Goal: Task Accomplishment & Management: Use online tool/utility

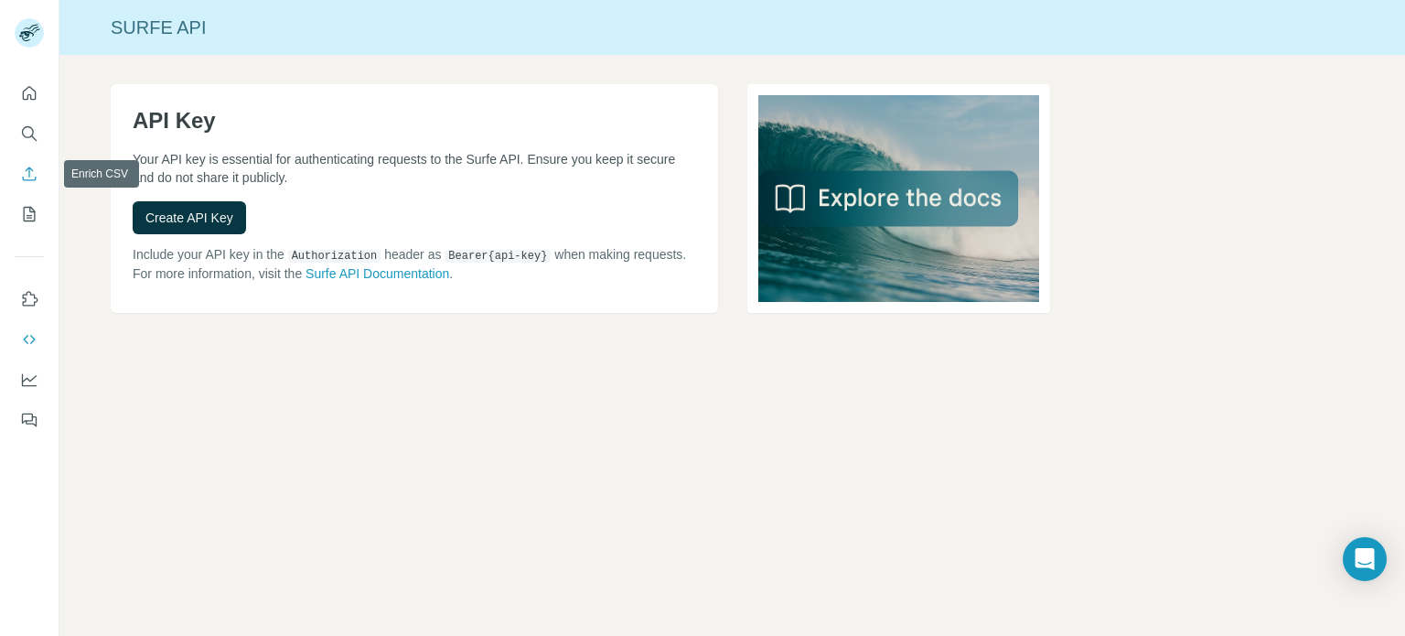
click at [27, 175] on icon "Enrich CSV" at bounding box center [29, 174] width 18 height 18
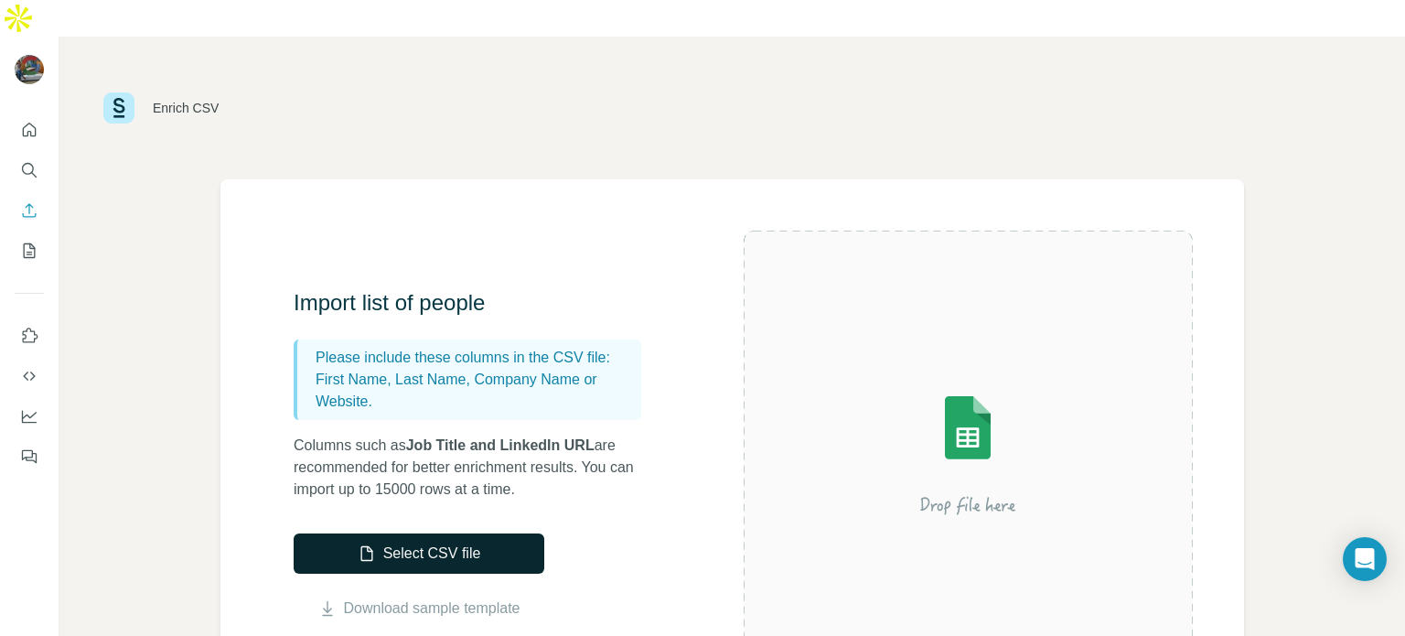
click at [494, 533] on button "Select CSV file" at bounding box center [419, 553] width 251 height 40
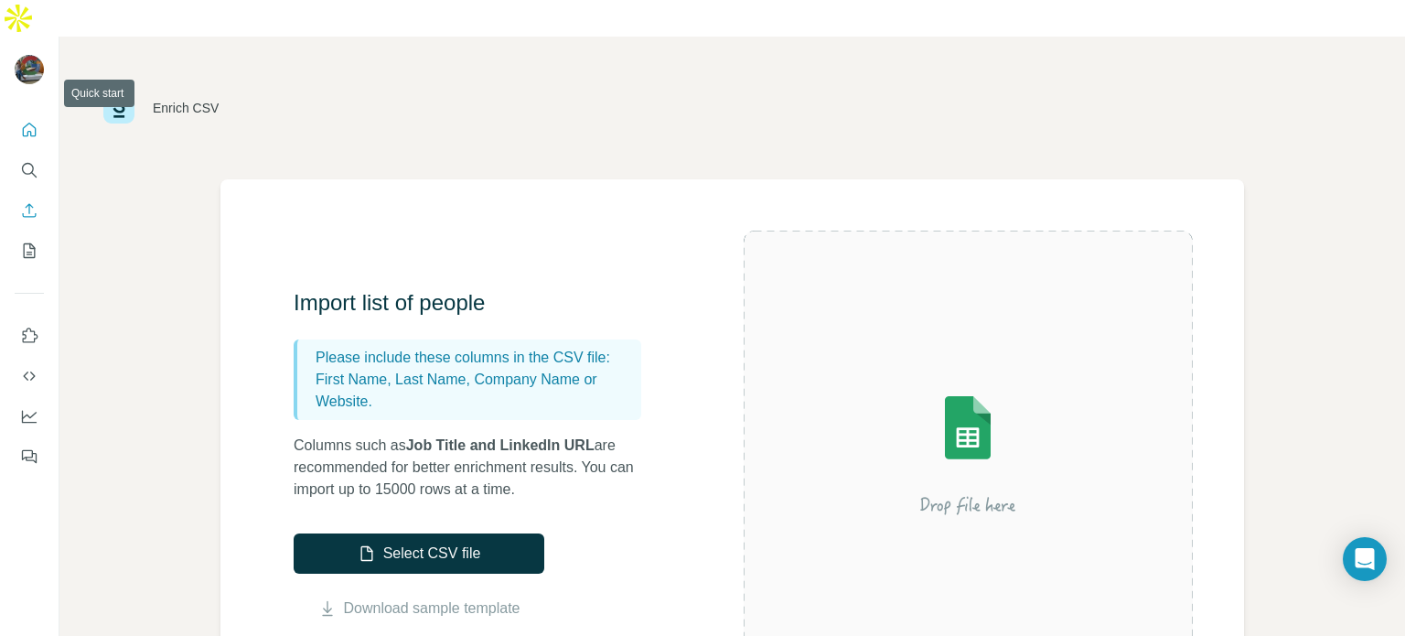
click at [26, 121] on icon "Quick start" at bounding box center [29, 130] width 18 height 18
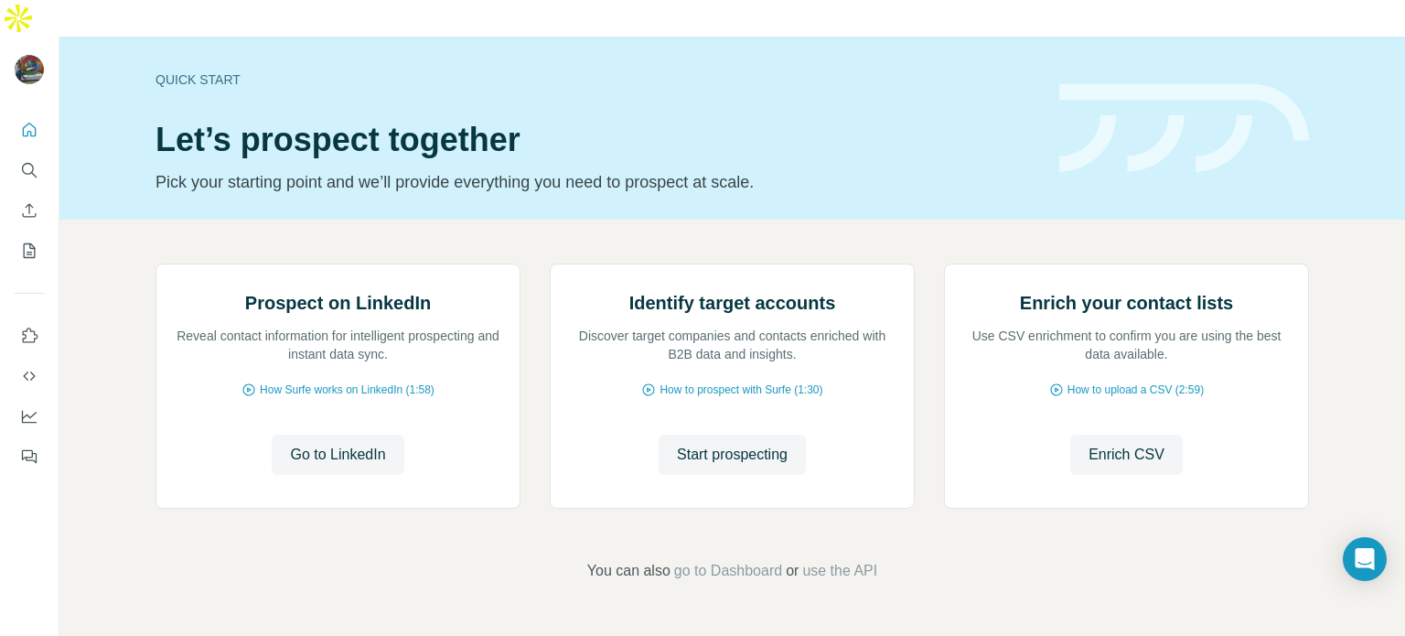
scroll to position [58, 0]
click at [28, 243] on icon "My lists" at bounding box center [31, 249] width 9 height 12
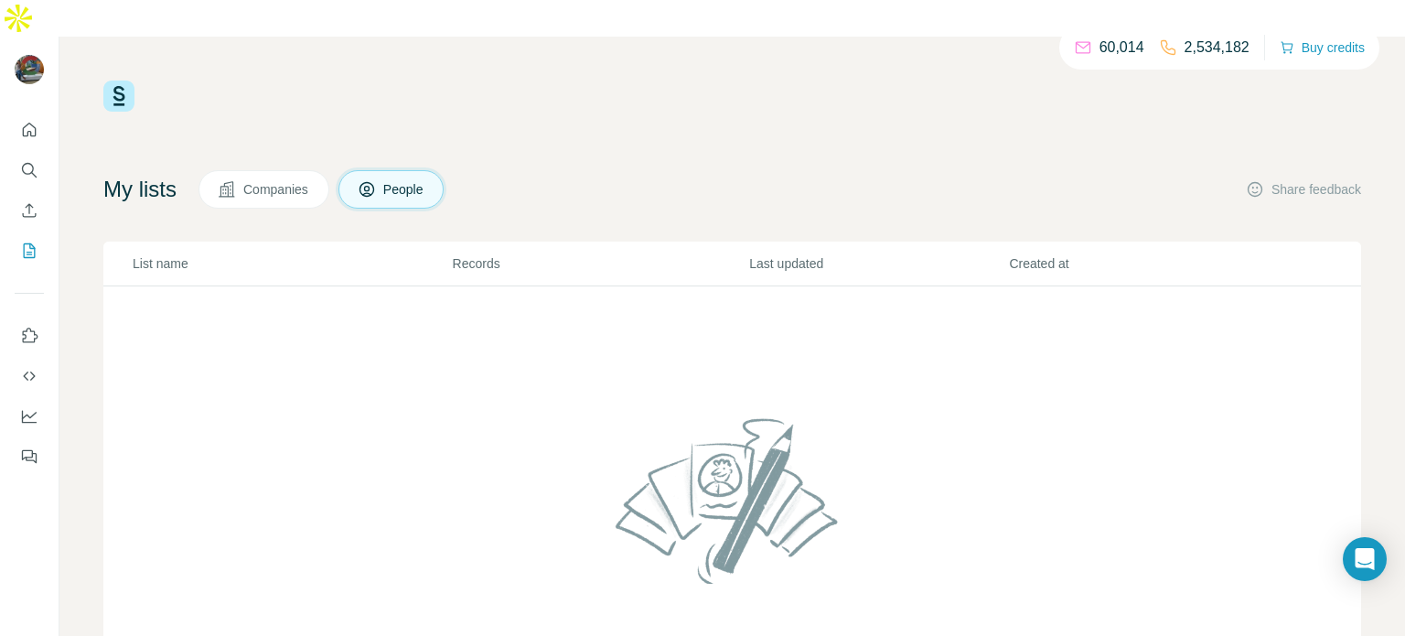
click at [295, 170] on button "Companies" at bounding box center [263, 189] width 131 height 38
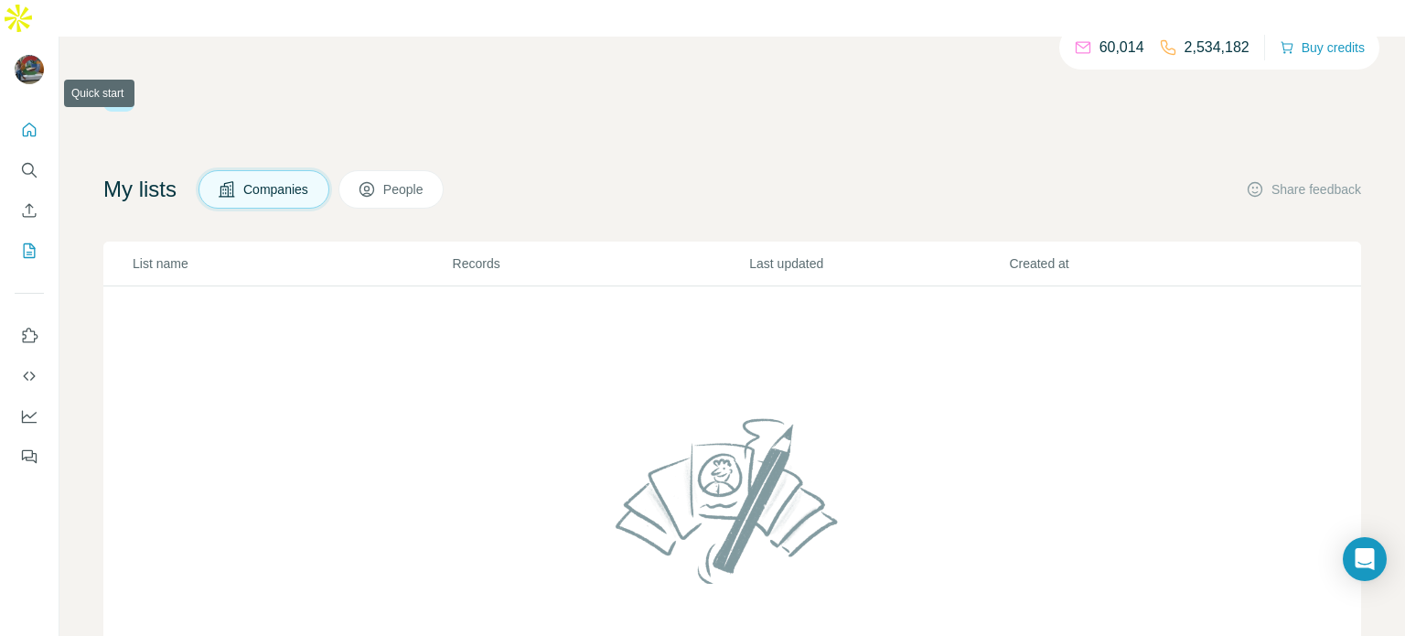
click at [33, 113] on button "Quick start" at bounding box center [29, 129] width 29 height 33
